Goal: Transaction & Acquisition: Purchase product/service

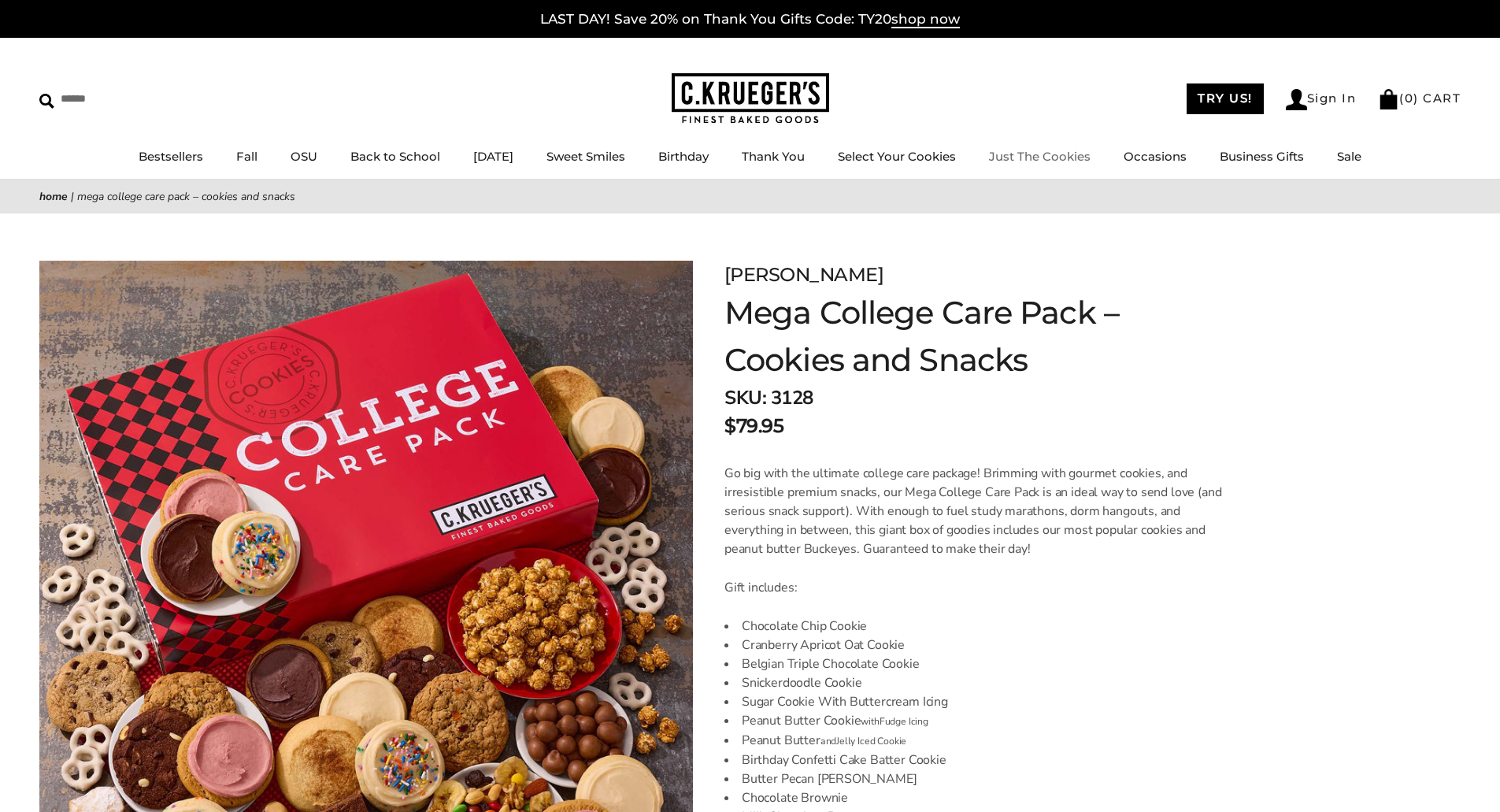
click at [1062, 154] on link "Just The Cookies" at bounding box center [1039, 156] width 102 height 15
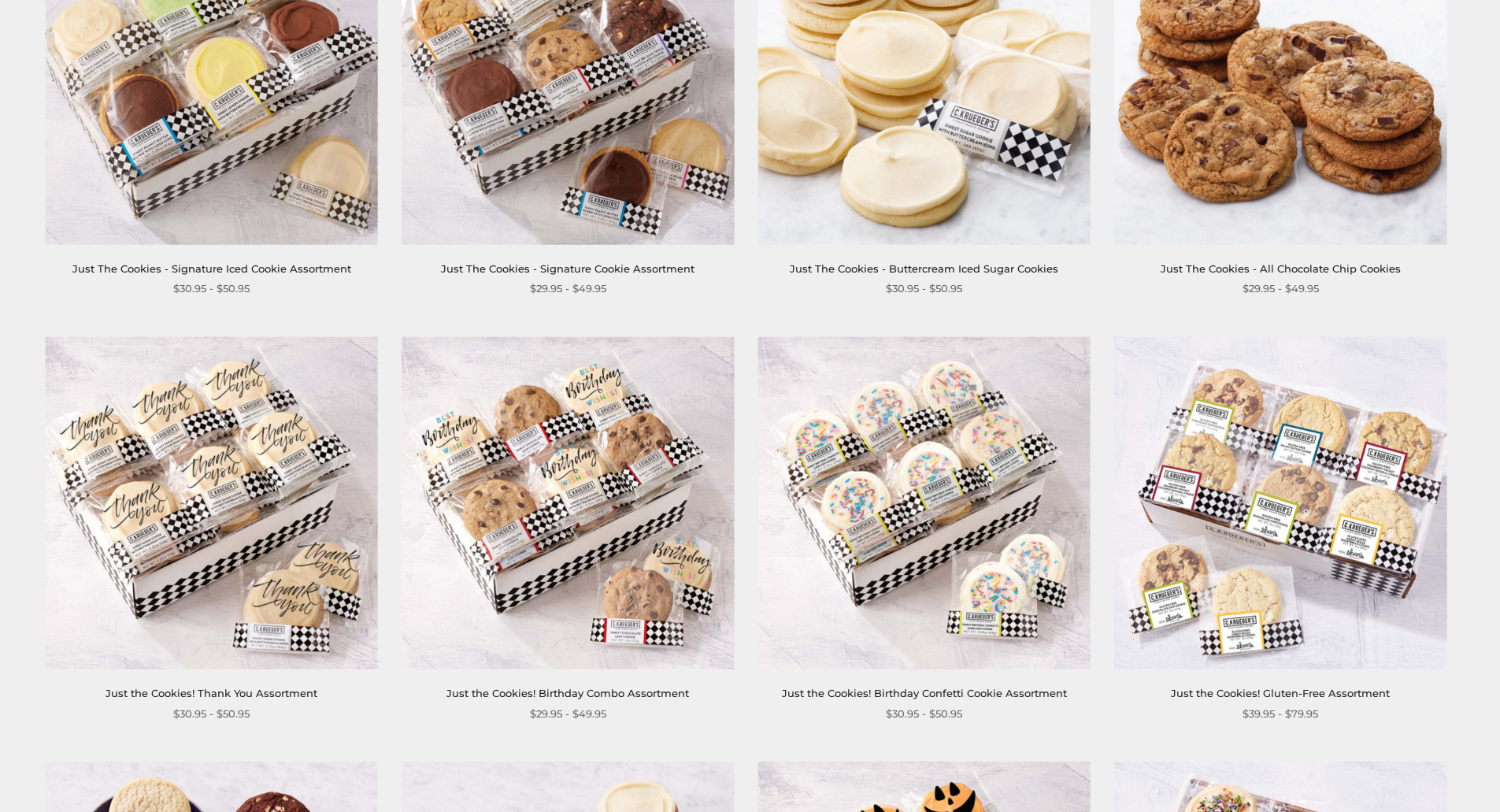
scroll to position [866, 0]
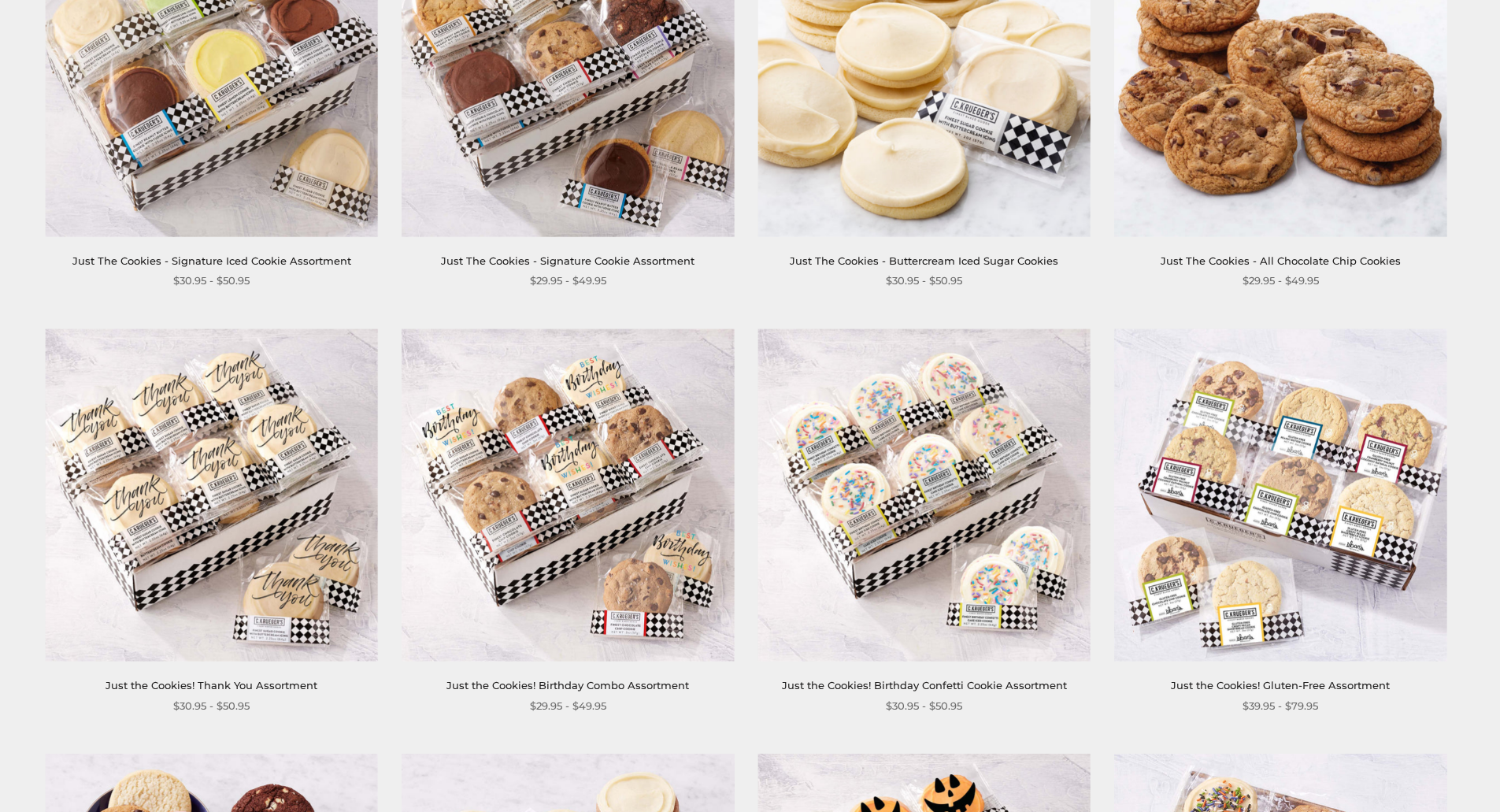
click at [1307, 471] on img at bounding box center [1280, 496] width 332 height 332
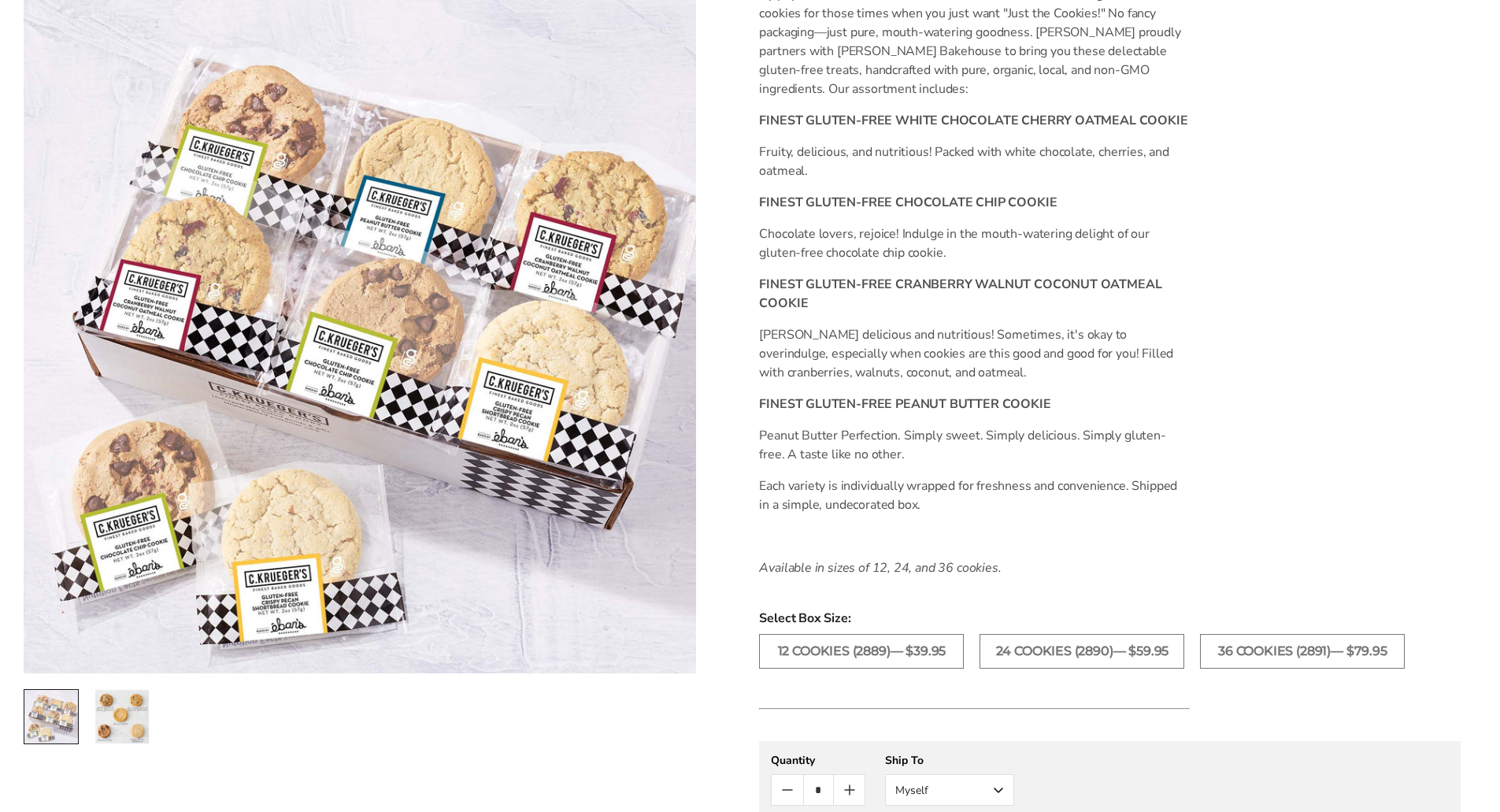
scroll to position [472, 0]
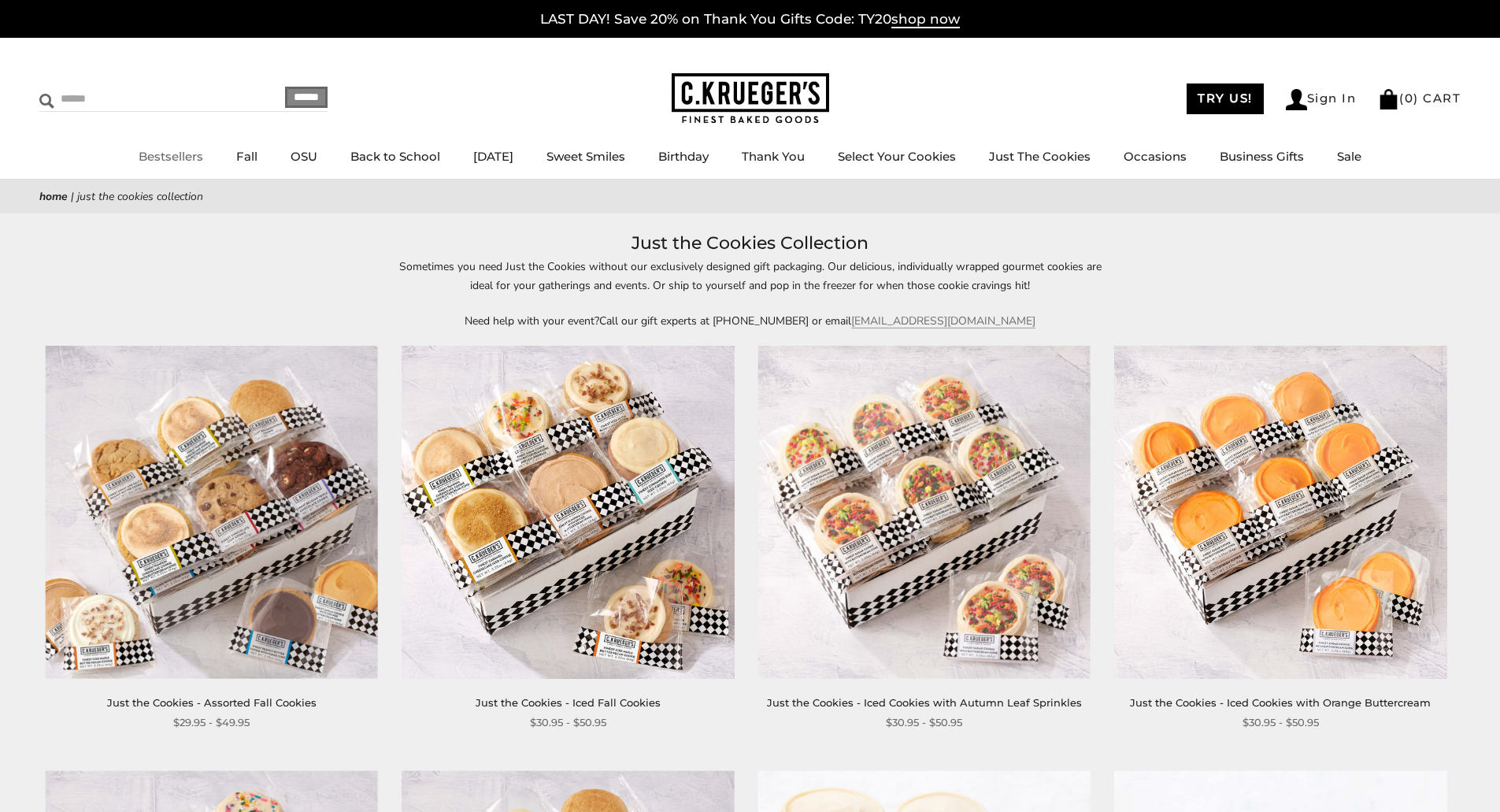
click at [96, 96] on input "Search" at bounding box center [133, 99] width 188 height 24
type input "**********"
click at [285, 87] on input "******" at bounding box center [306, 97] width 43 height 21
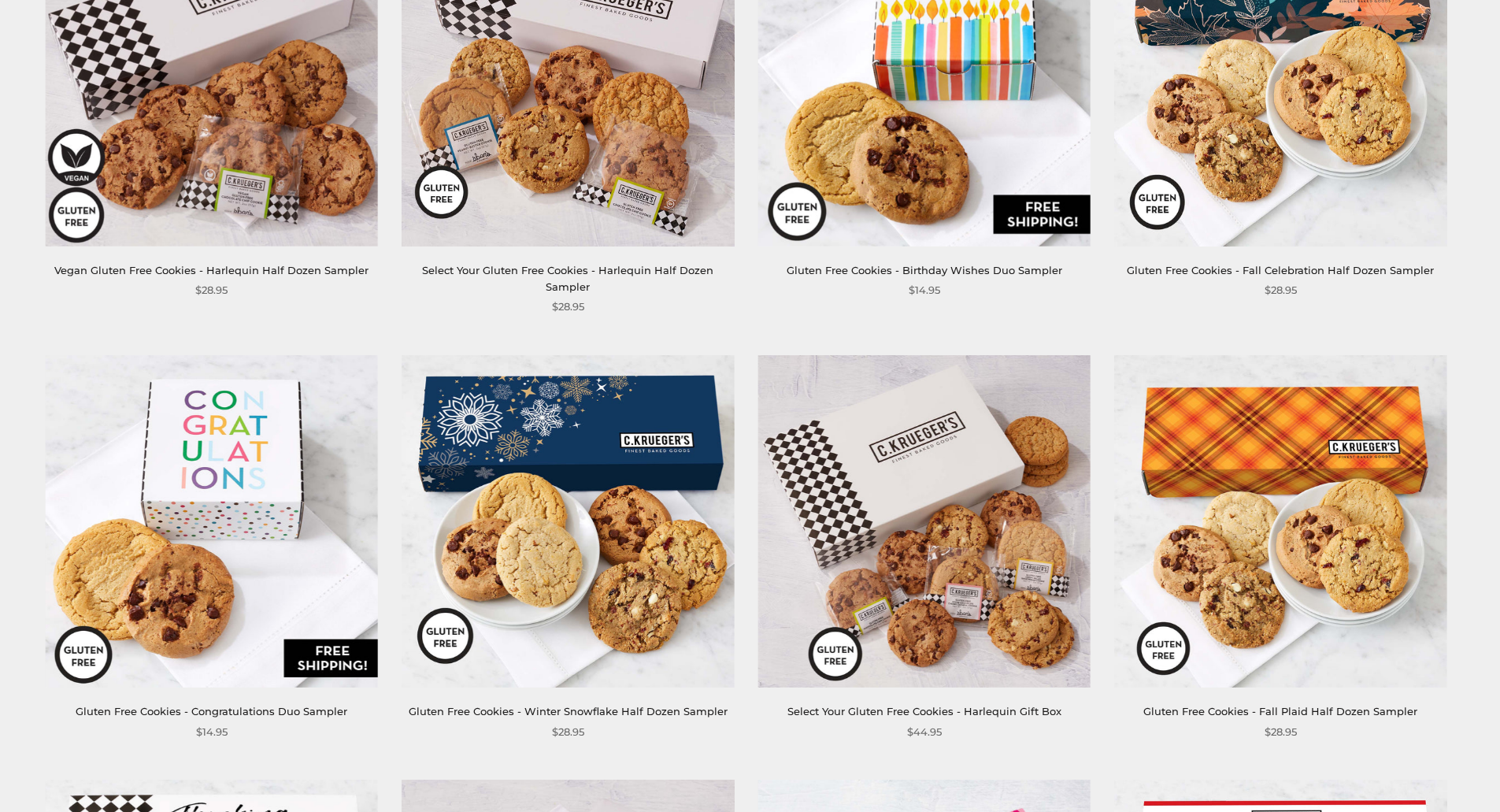
scroll to position [1260, 0]
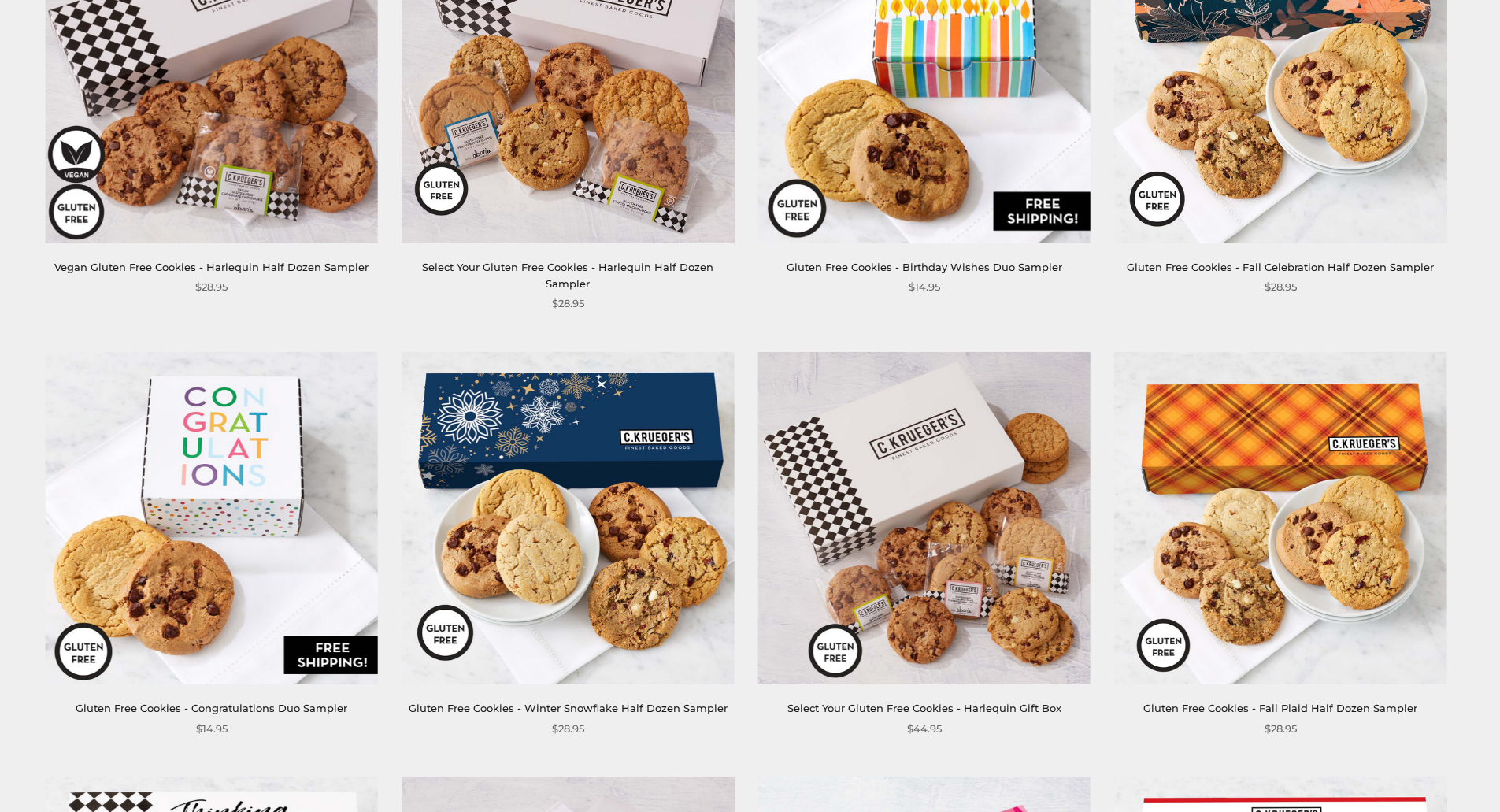
click at [963, 535] on img at bounding box center [924, 518] width 332 height 332
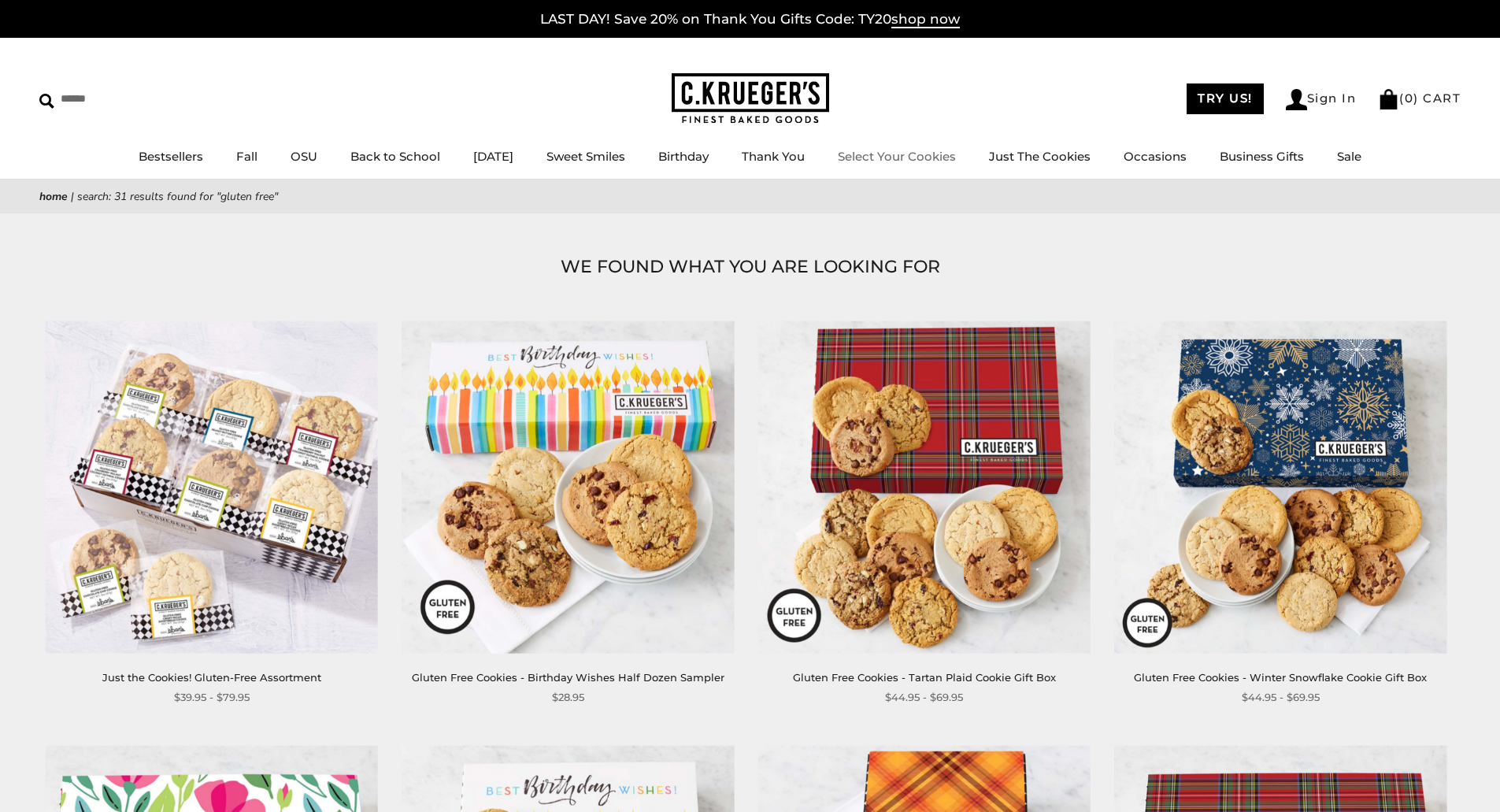
click at [917, 154] on link "Select Your Cookies" at bounding box center [897, 156] width 118 height 15
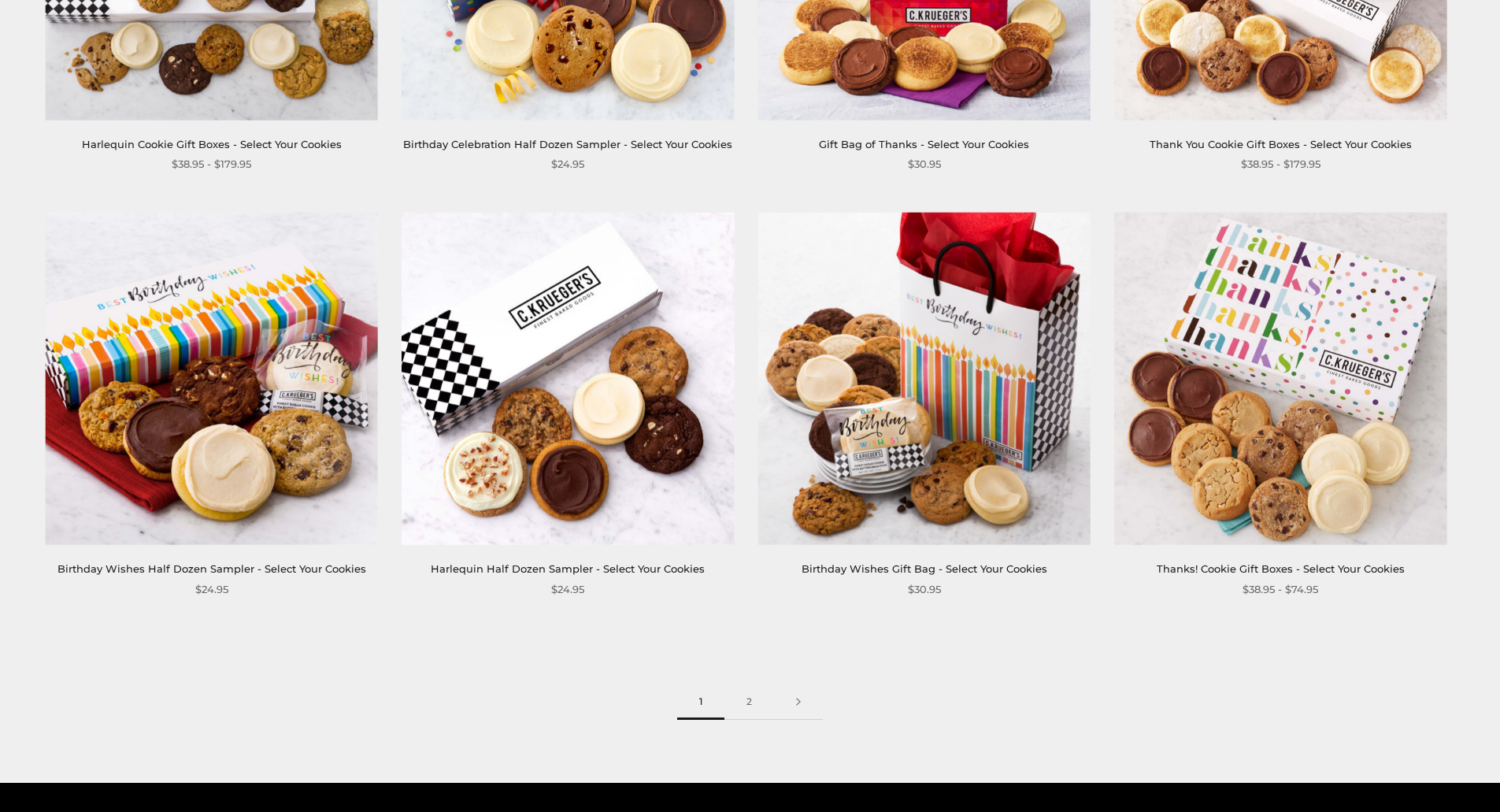
scroll to position [2362, 0]
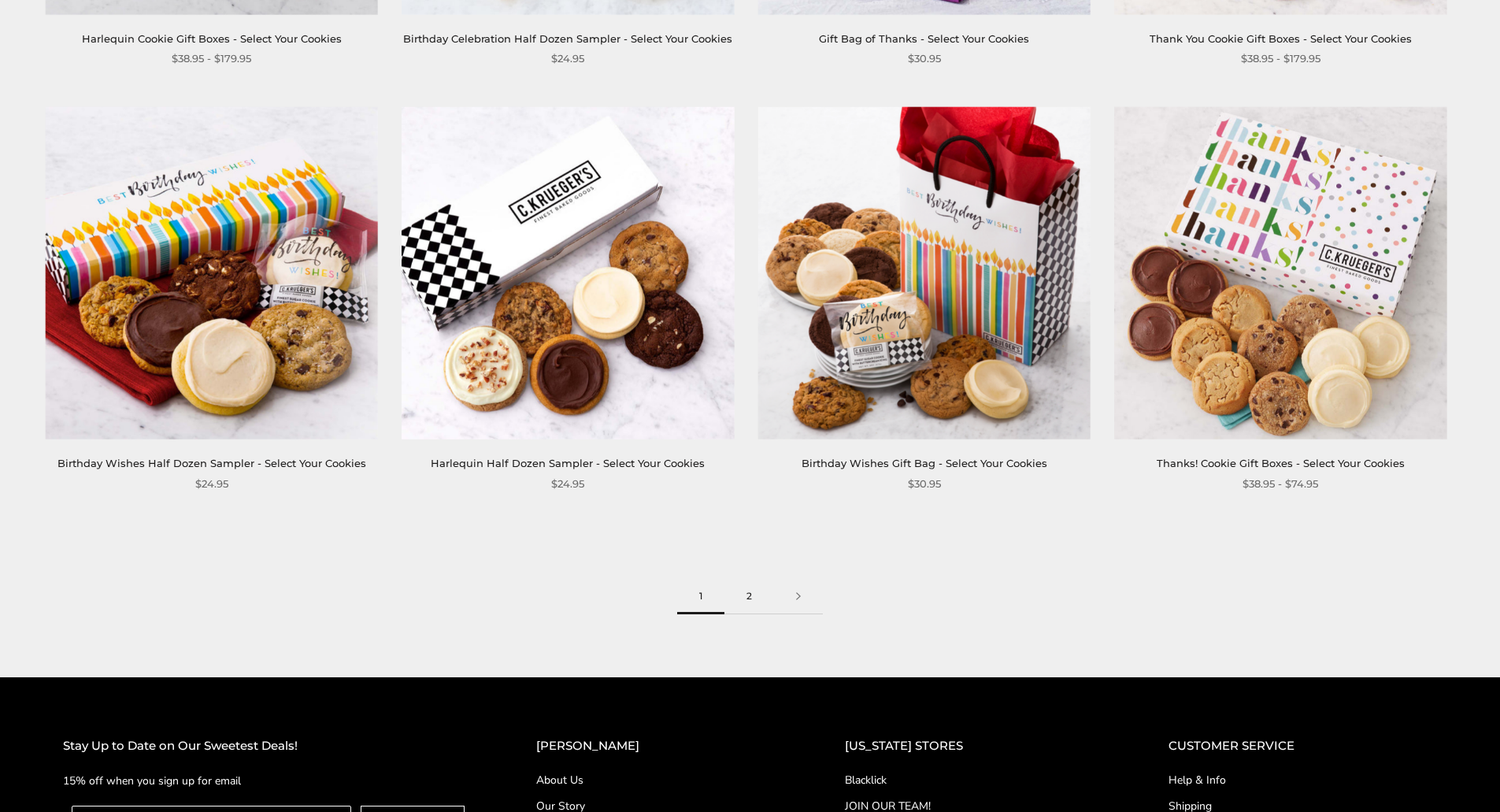
click at [751, 596] on link "2" at bounding box center [749, 596] width 50 height 36
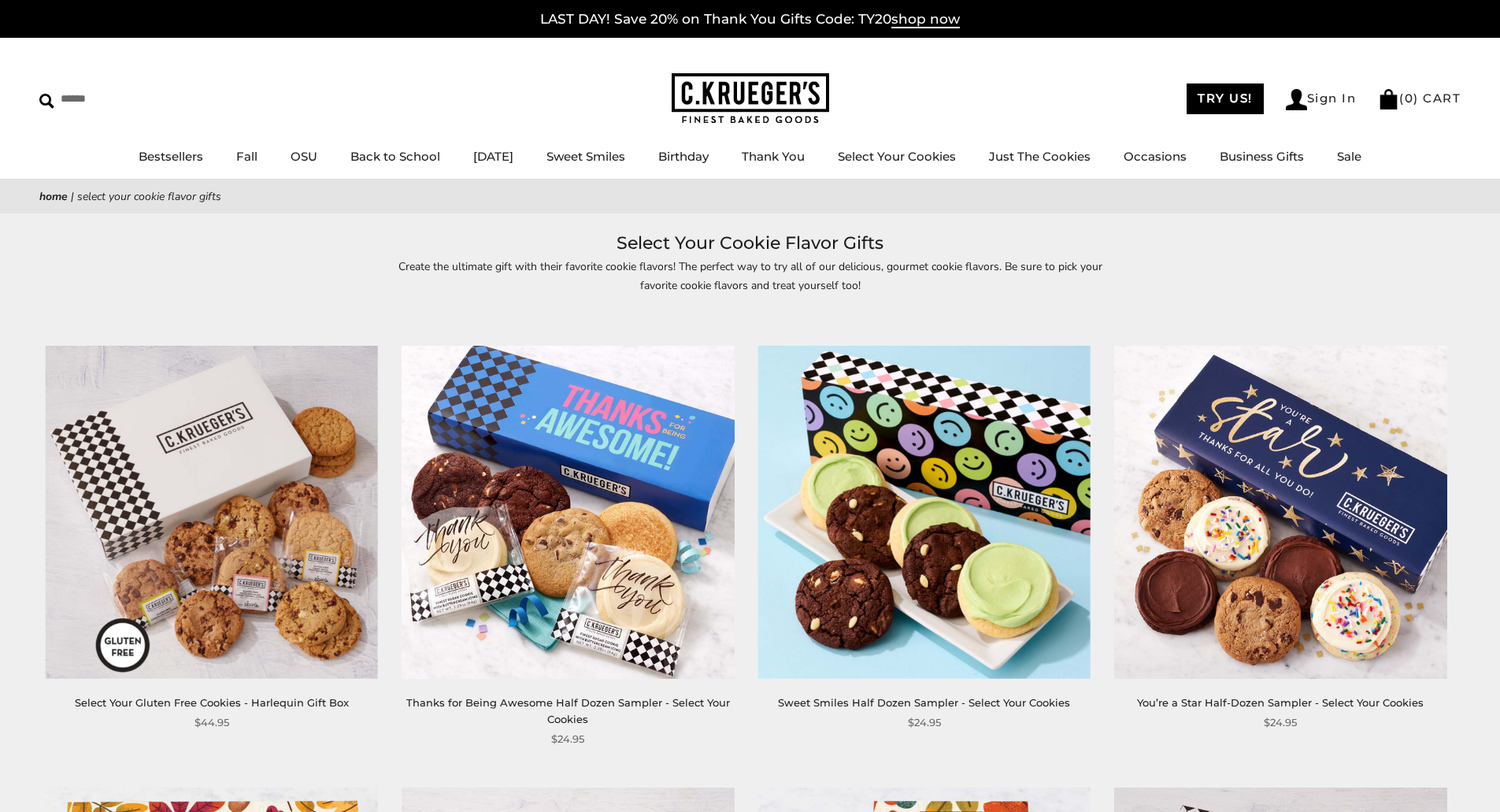
click at [235, 533] on img at bounding box center [212, 512] width 332 height 332
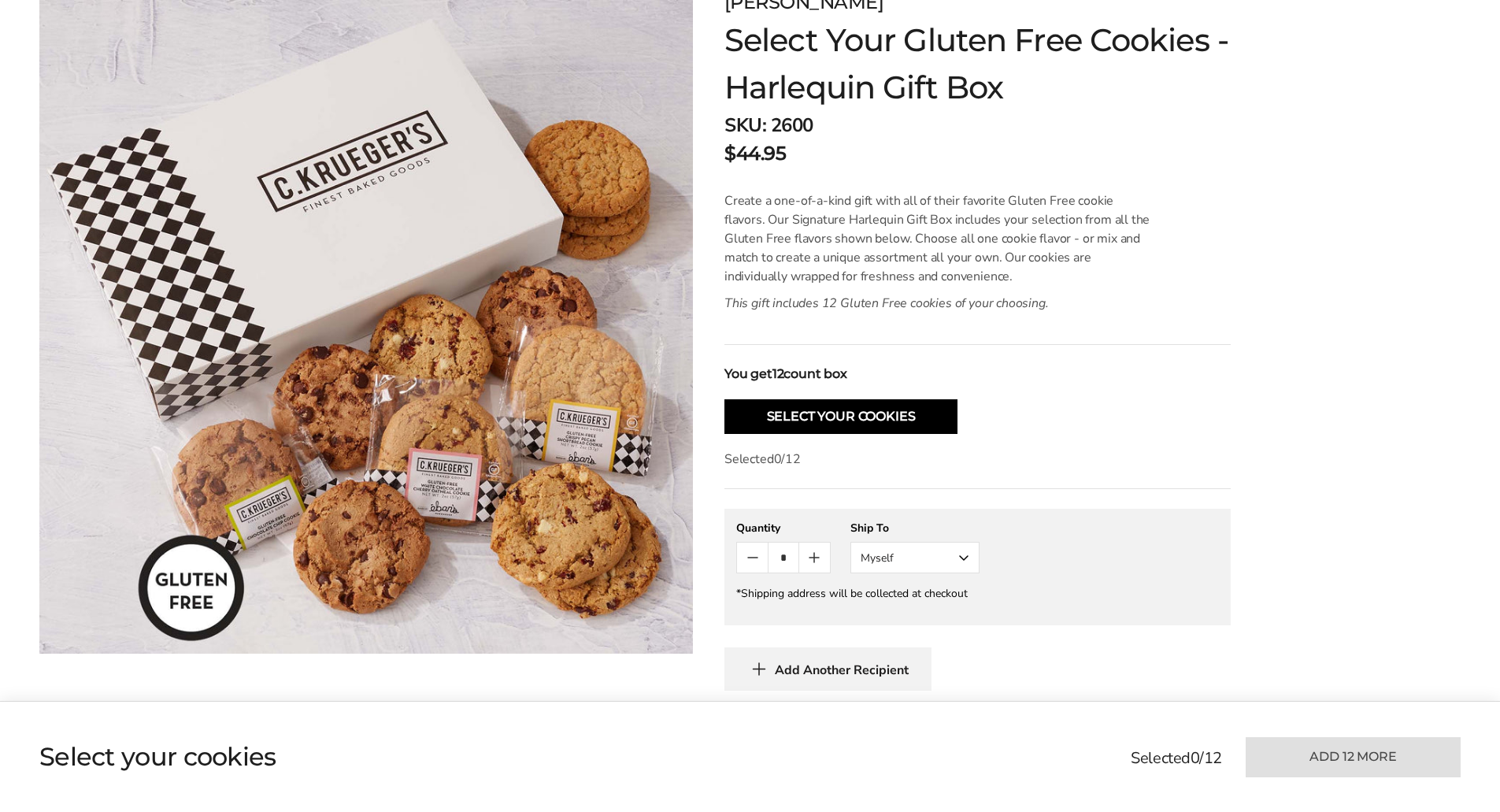
scroll to position [79, 0]
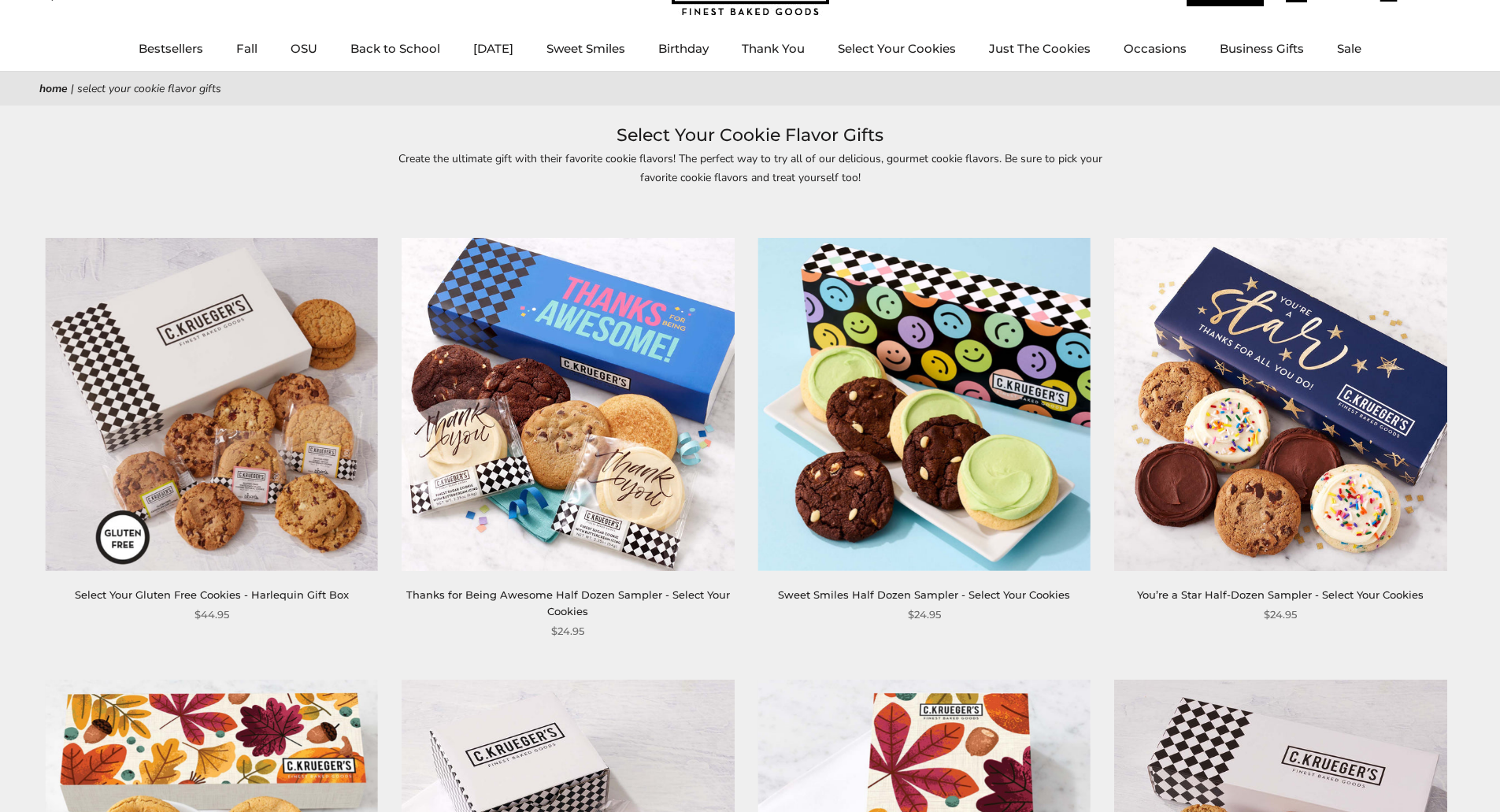
scroll to position [79, 0]
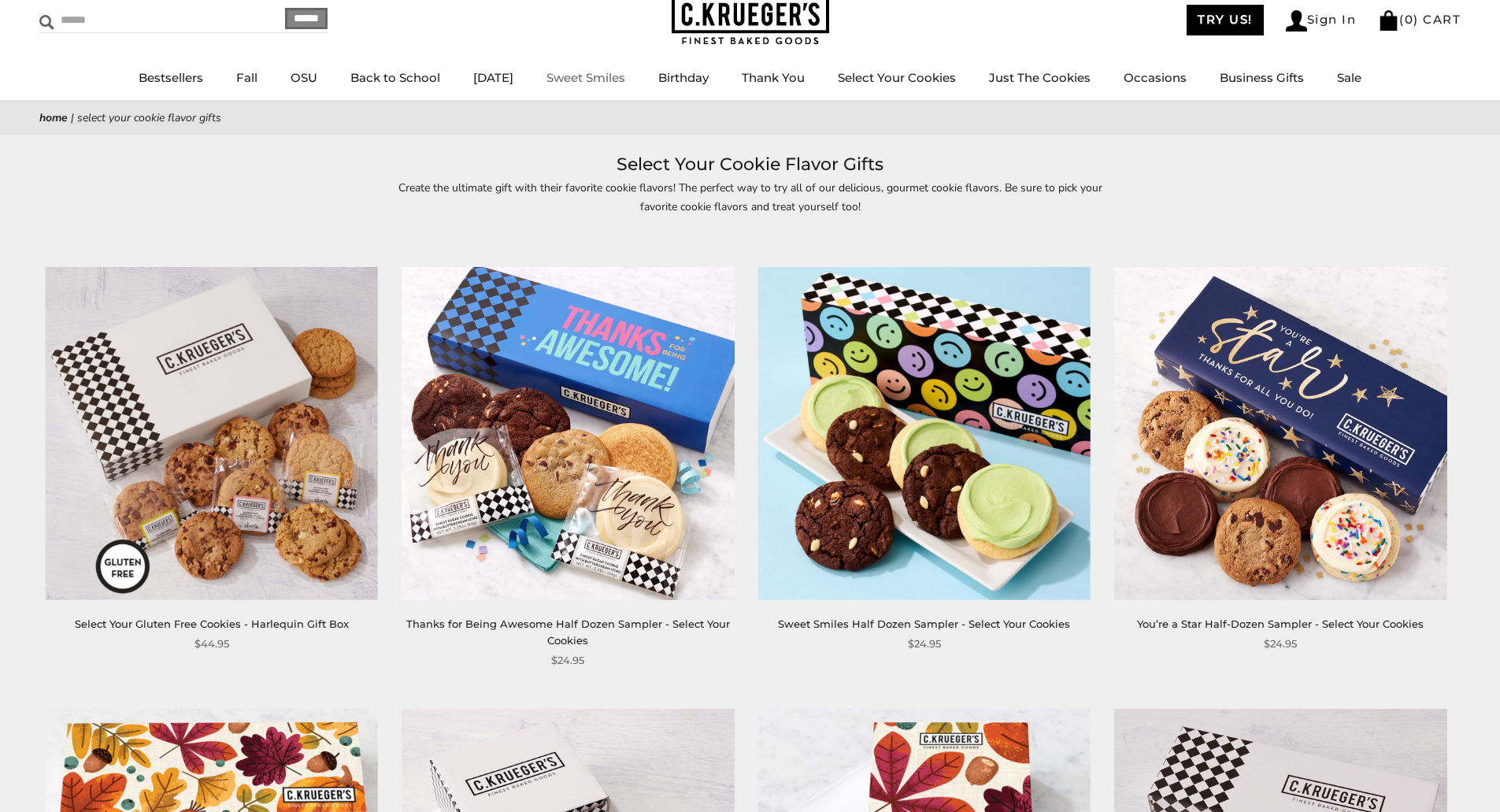
click at [89, 21] on input "Search" at bounding box center [133, 20] width 188 height 24
type input "**********"
click at [285, 8] on input "******" at bounding box center [306, 18] width 43 height 21
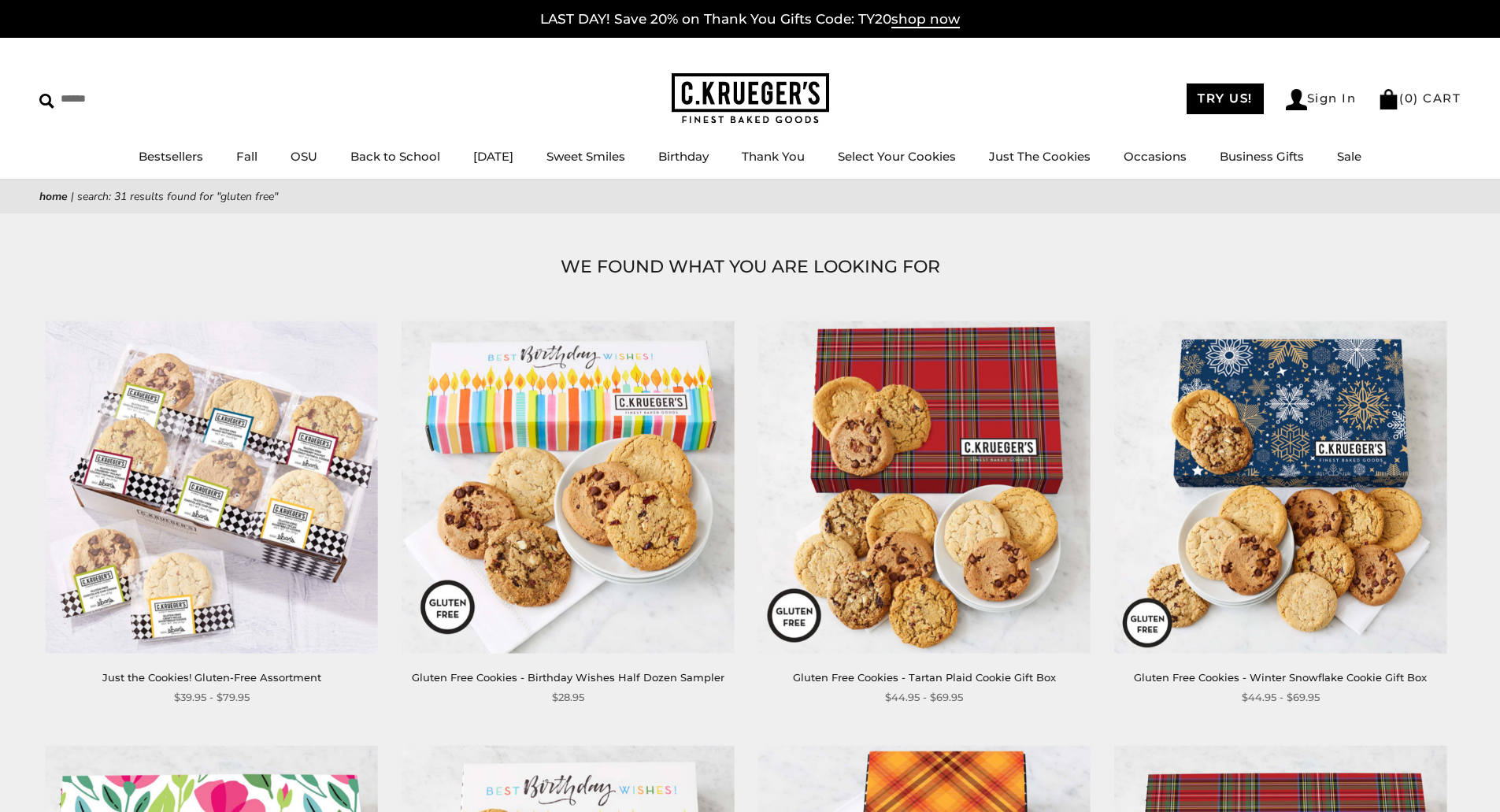
click at [1293, 462] on img at bounding box center [1280, 487] width 332 height 332
click at [250, 490] on img at bounding box center [212, 487] width 332 height 332
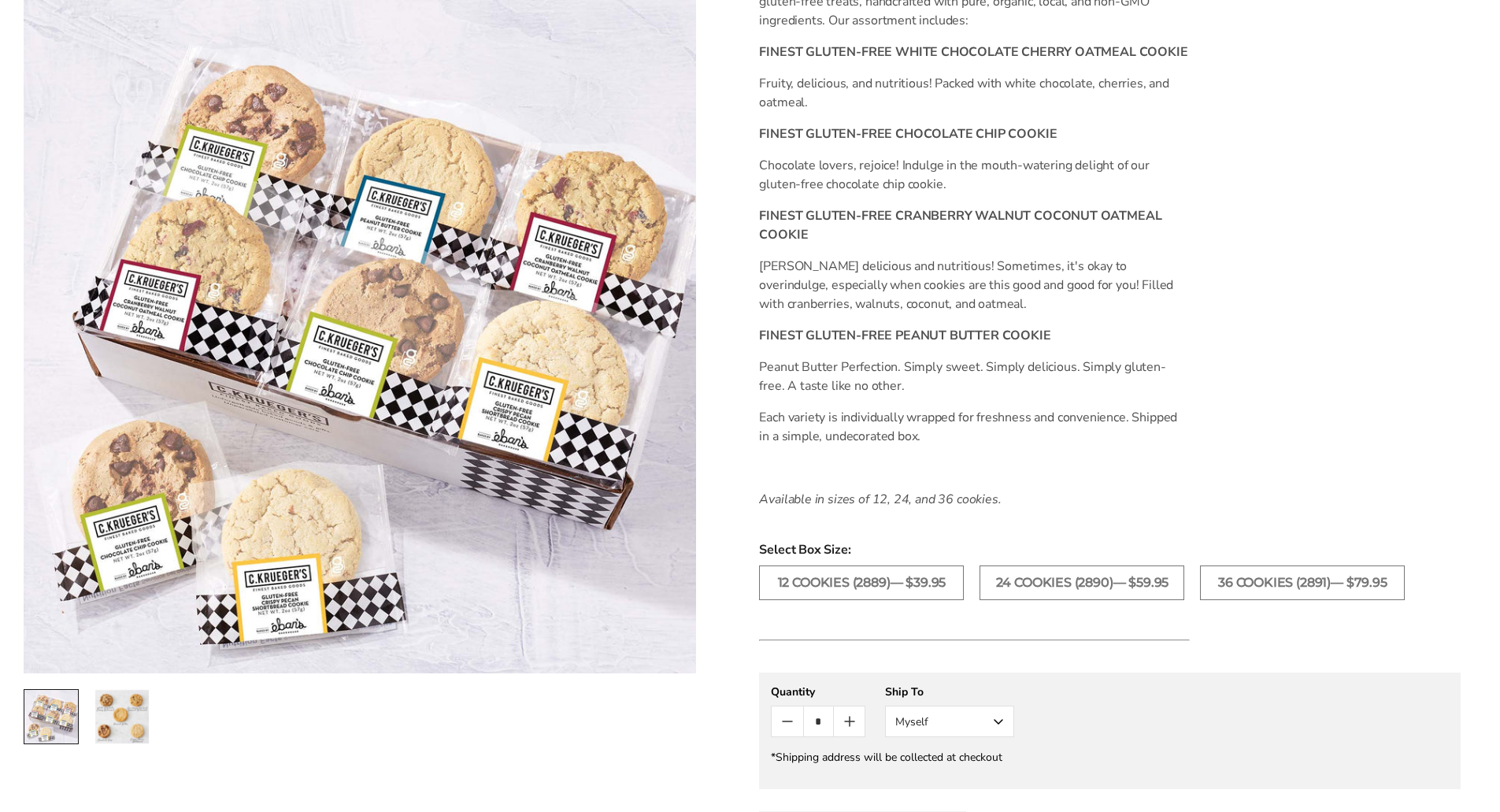
scroll to position [551, 0]
